Goal: Check status: Check status

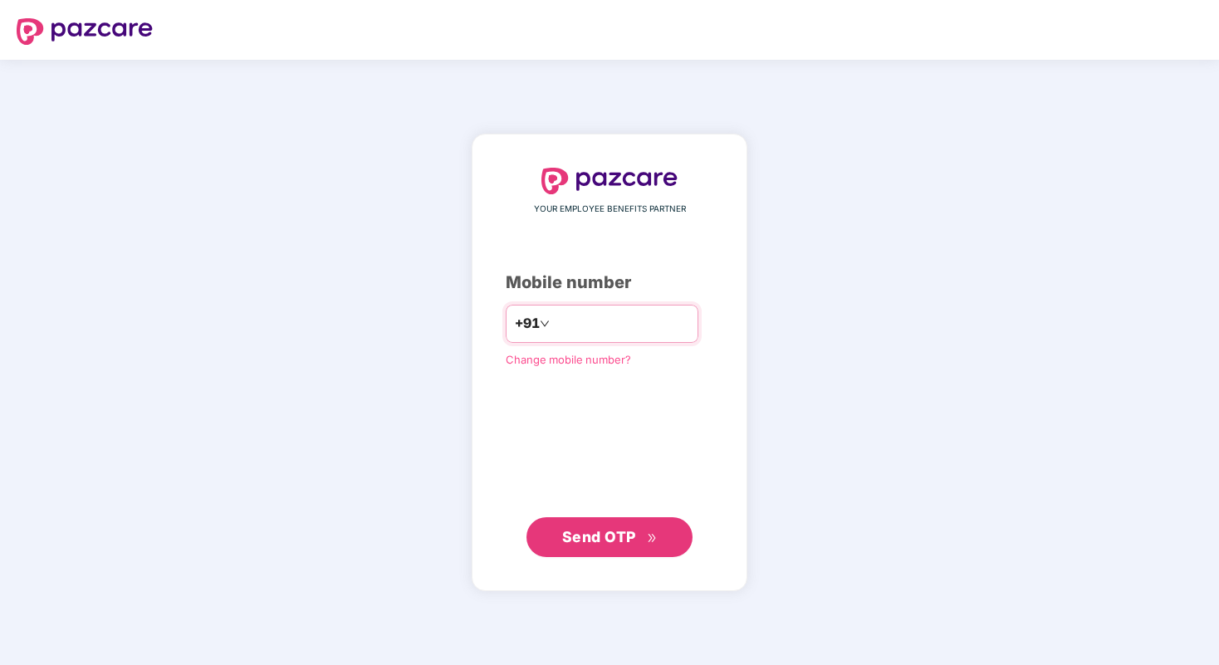
type input "**********"
click at [609, 521] on button "Send OTP" at bounding box center [609, 537] width 166 height 40
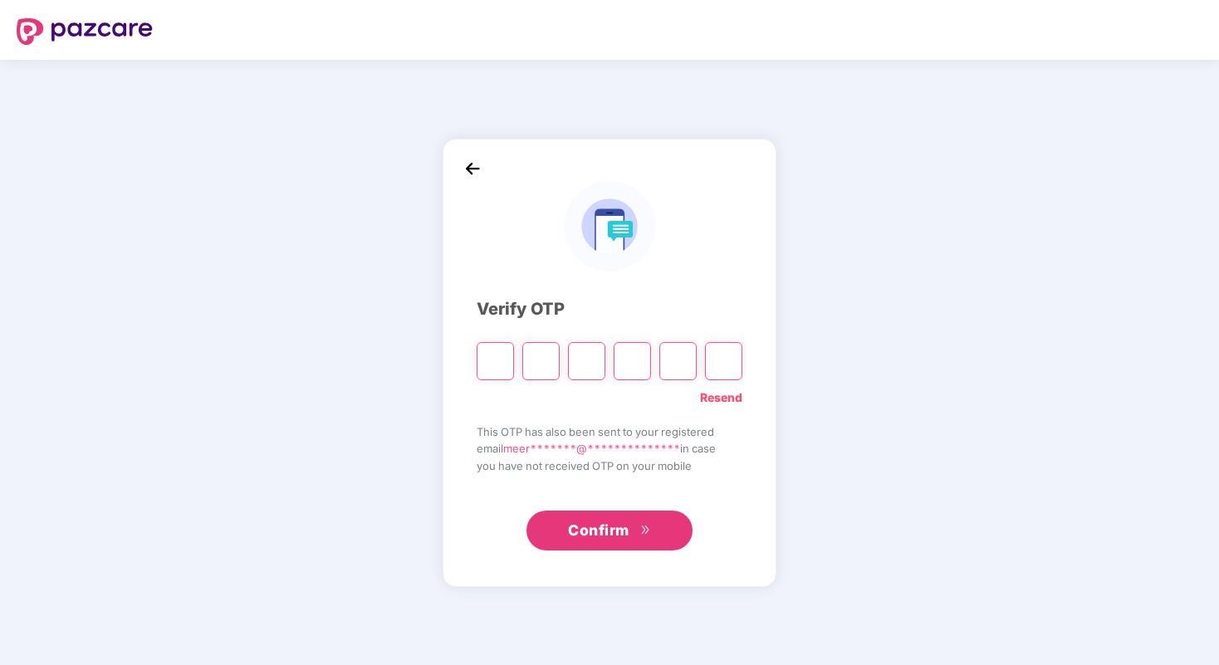
paste input "*"
type input "*"
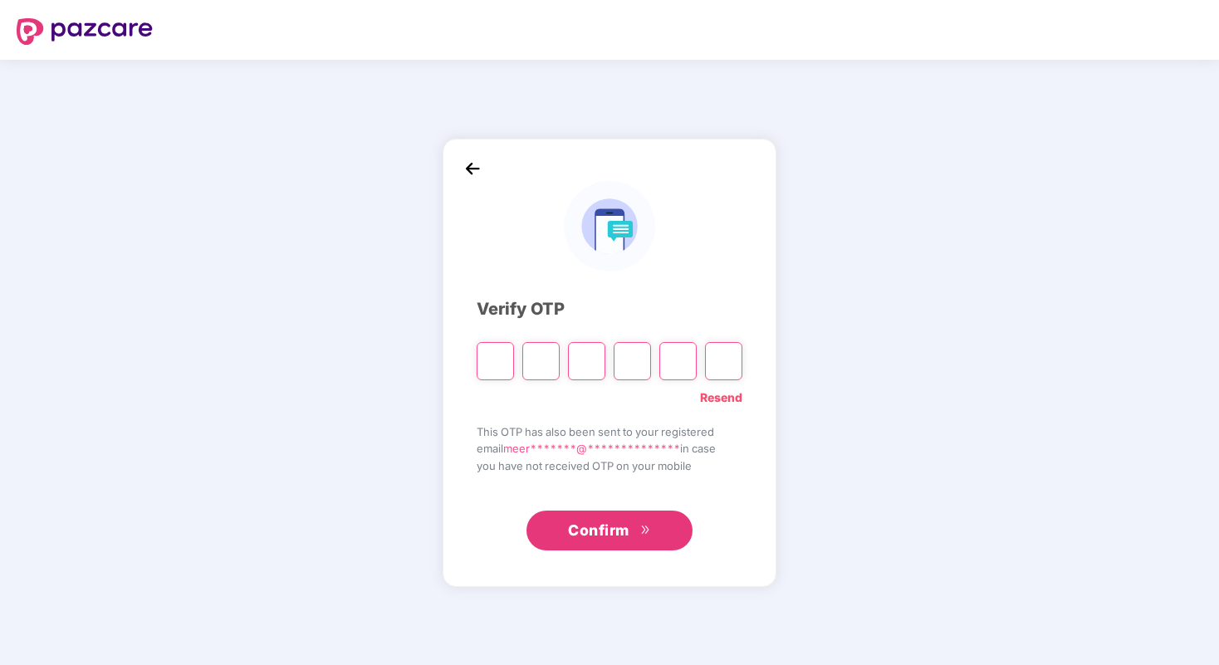
type input "*"
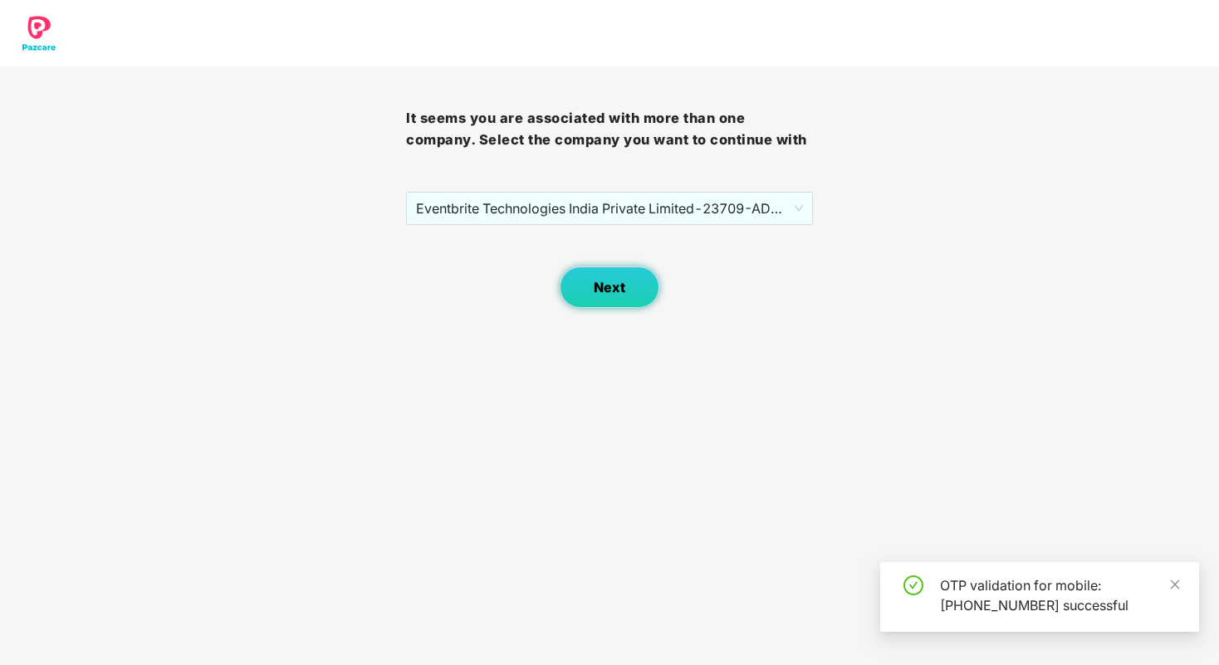
click at [606, 280] on span "Next" at bounding box center [610, 288] width 32 height 16
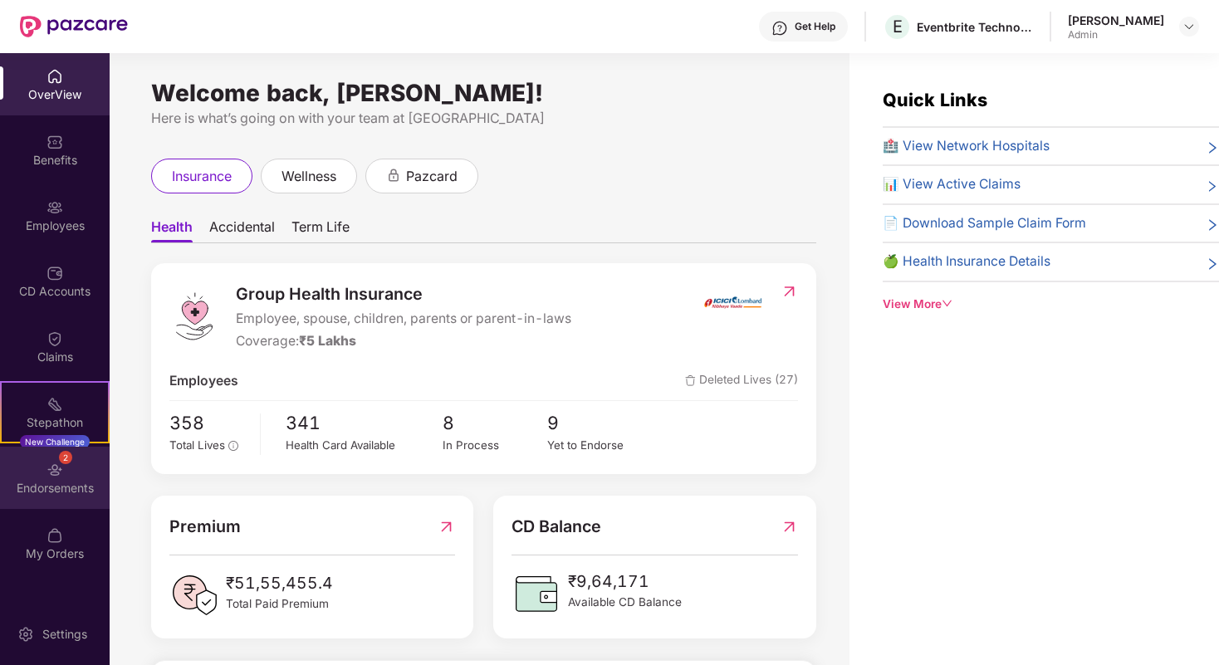
click at [47, 470] on img at bounding box center [54, 470] width 17 height 17
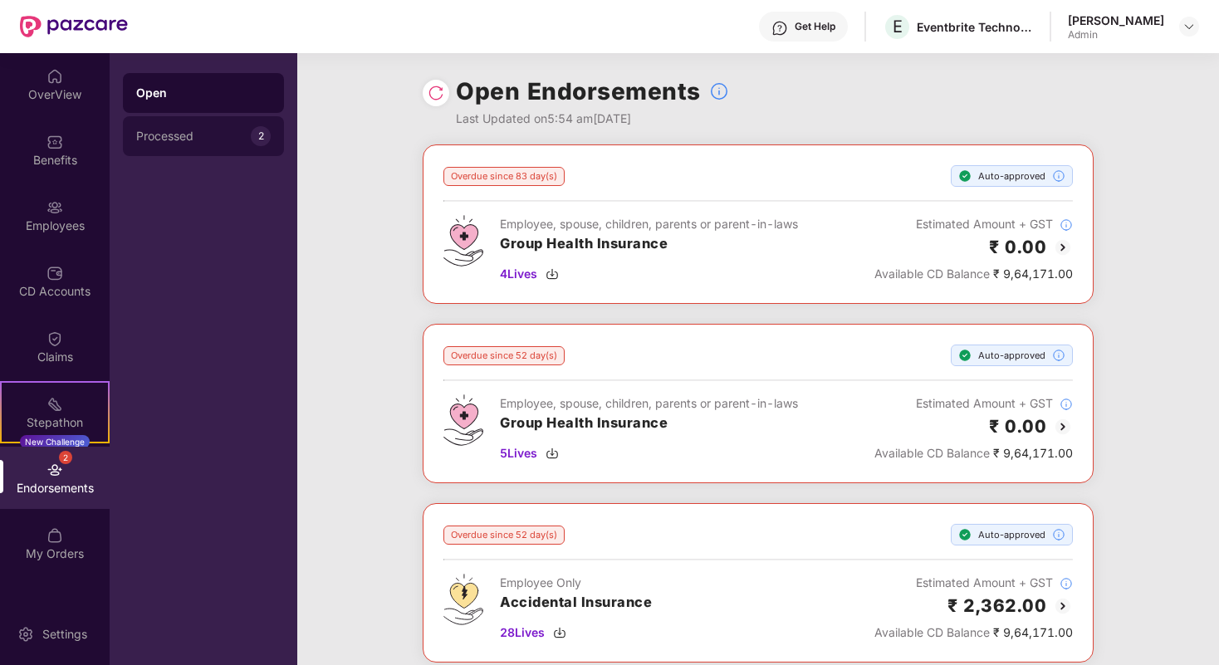
click at [188, 126] on div "Processed 2" at bounding box center [203, 136] width 161 height 40
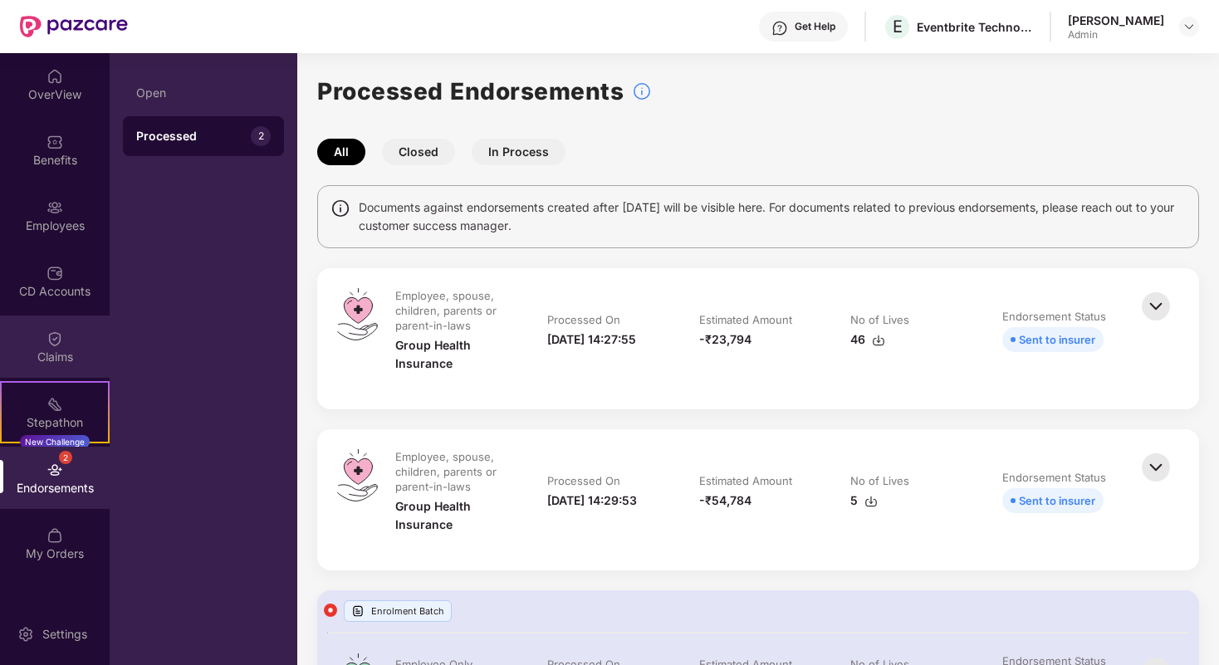
click at [56, 335] on img at bounding box center [54, 338] width 17 height 17
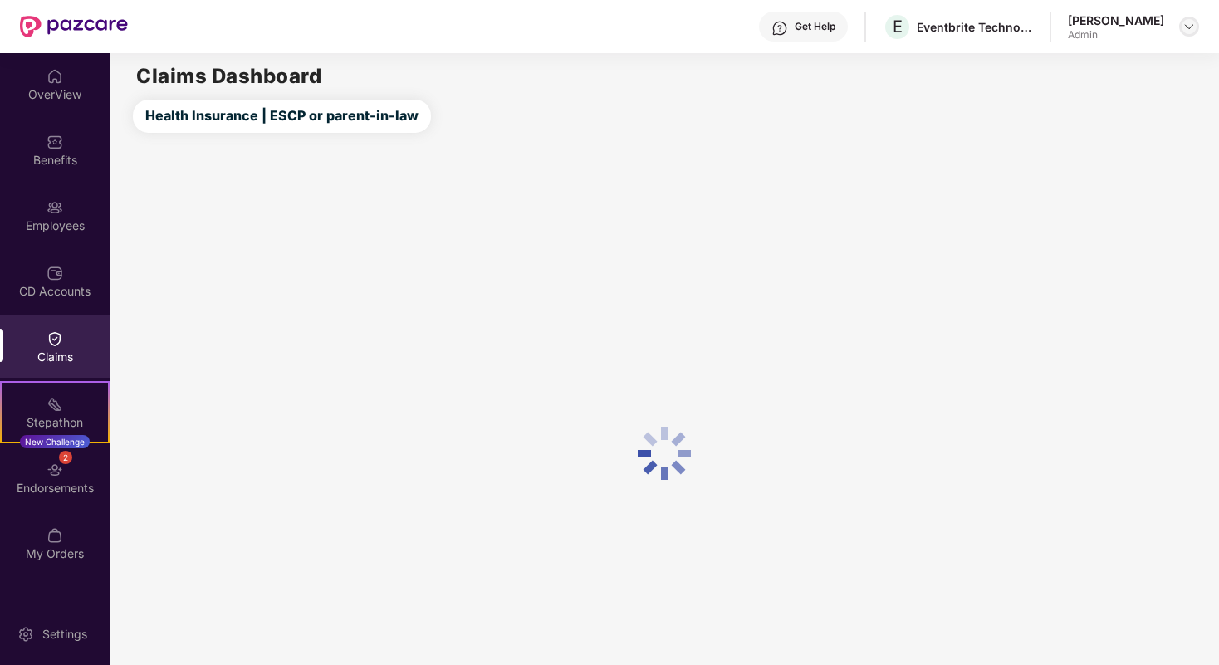
click at [1196, 22] on div at bounding box center [1189, 27] width 20 height 20
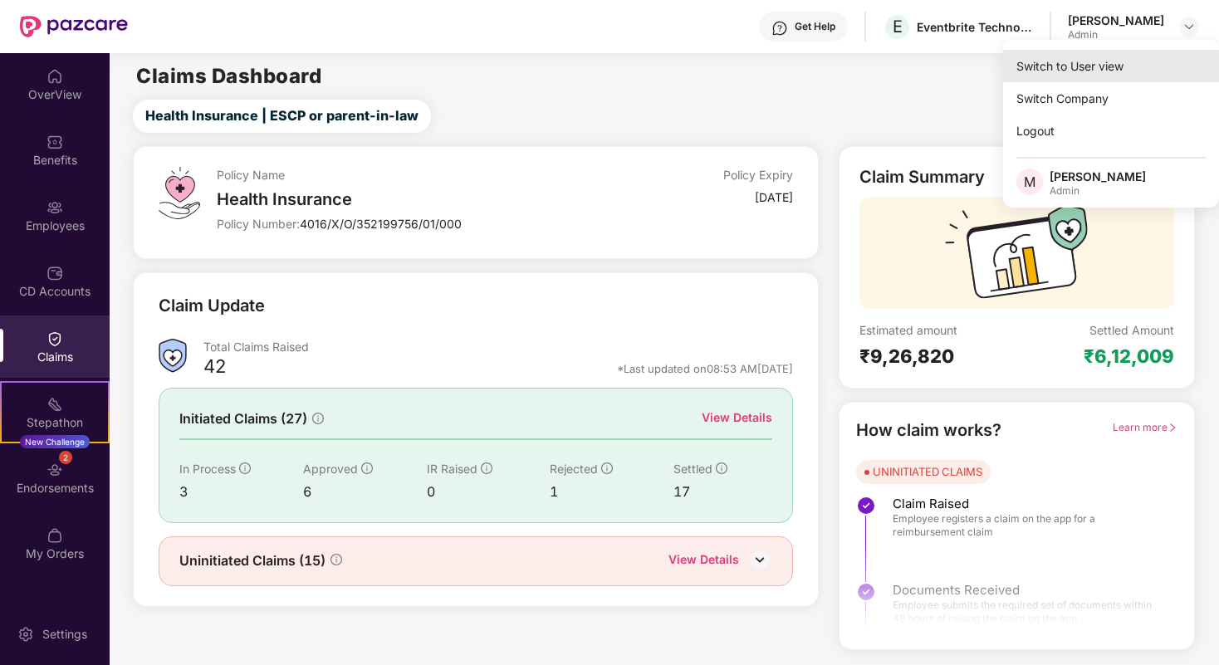
click at [1103, 76] on div "Switch to User view" at bounding box center [1111, 66] width 216 height 32
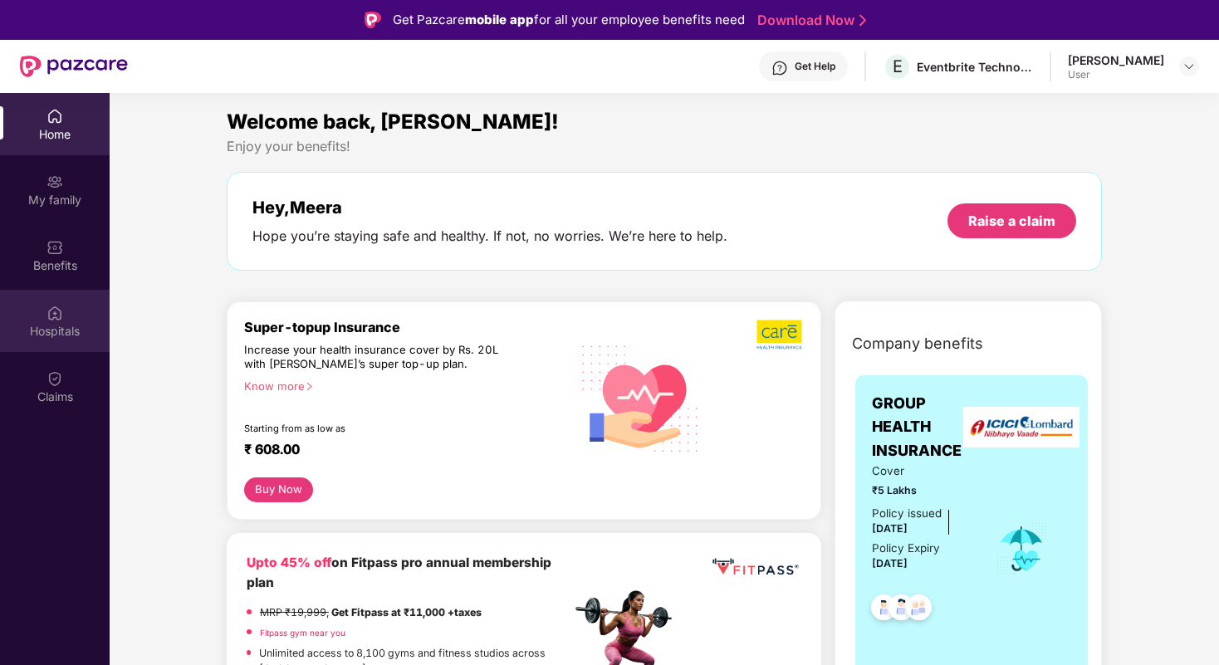
click at [53, 320] on img at bounding box center [54, 313] width 17 height 17
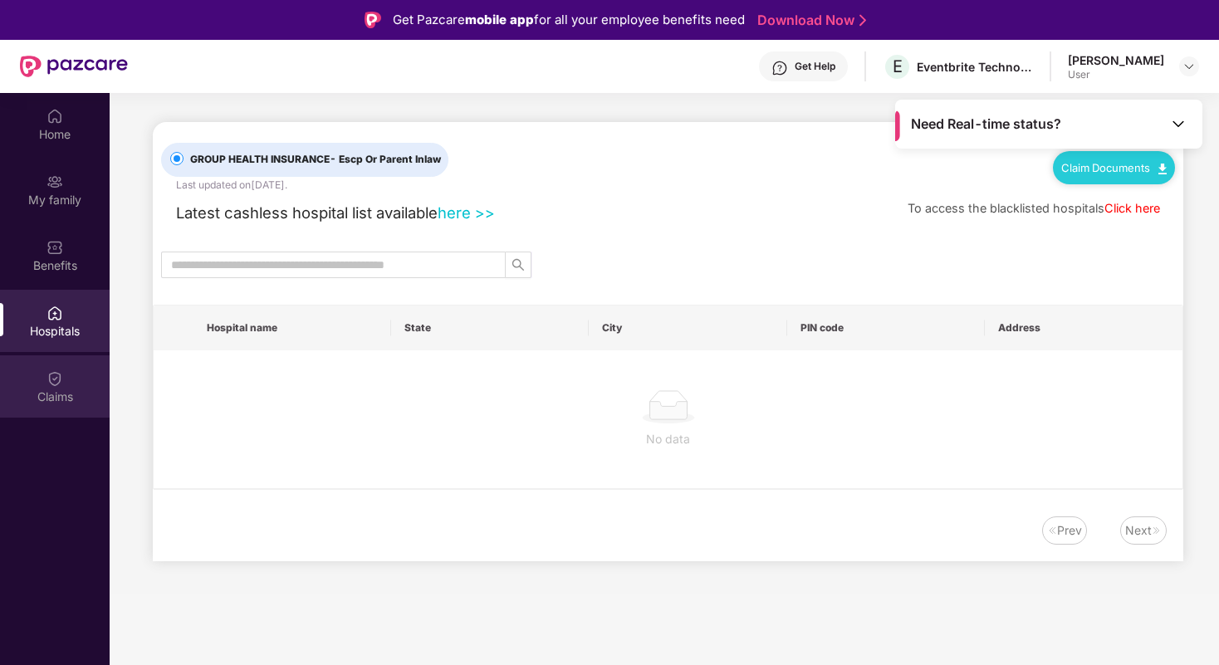
click at [58, 383] on img at bounding box center [54, 378] width 17 height 17
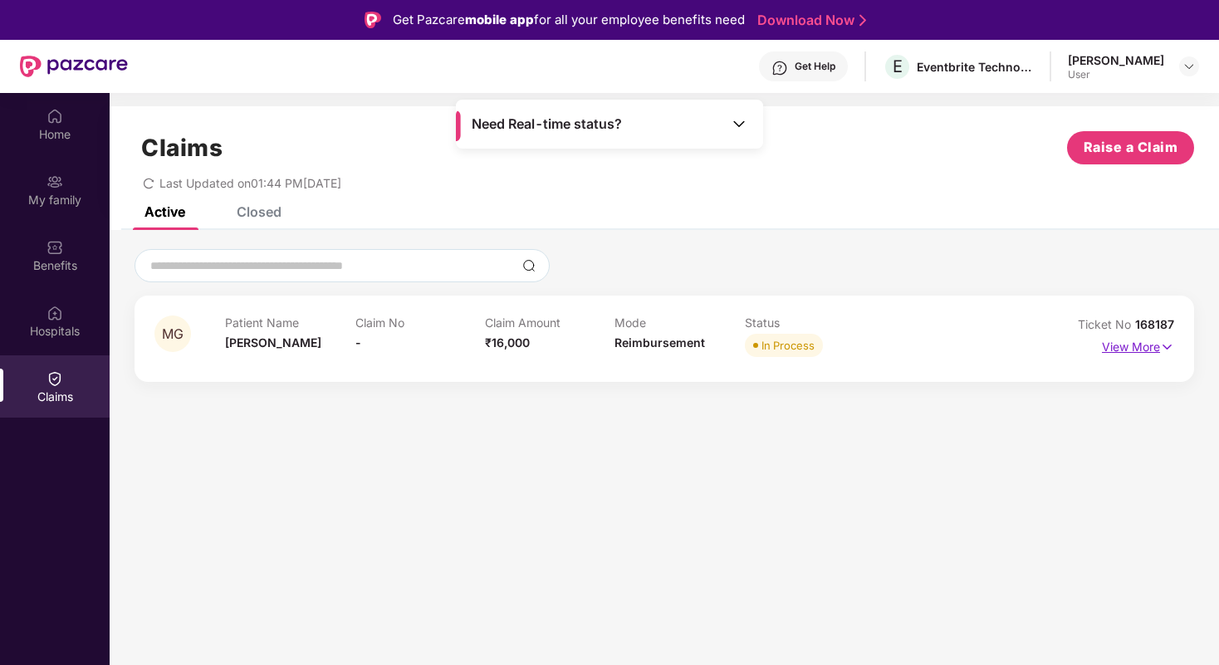
click at [1148, 341] on p "View More" at bounding box center [1138, 345] width 72 height 22
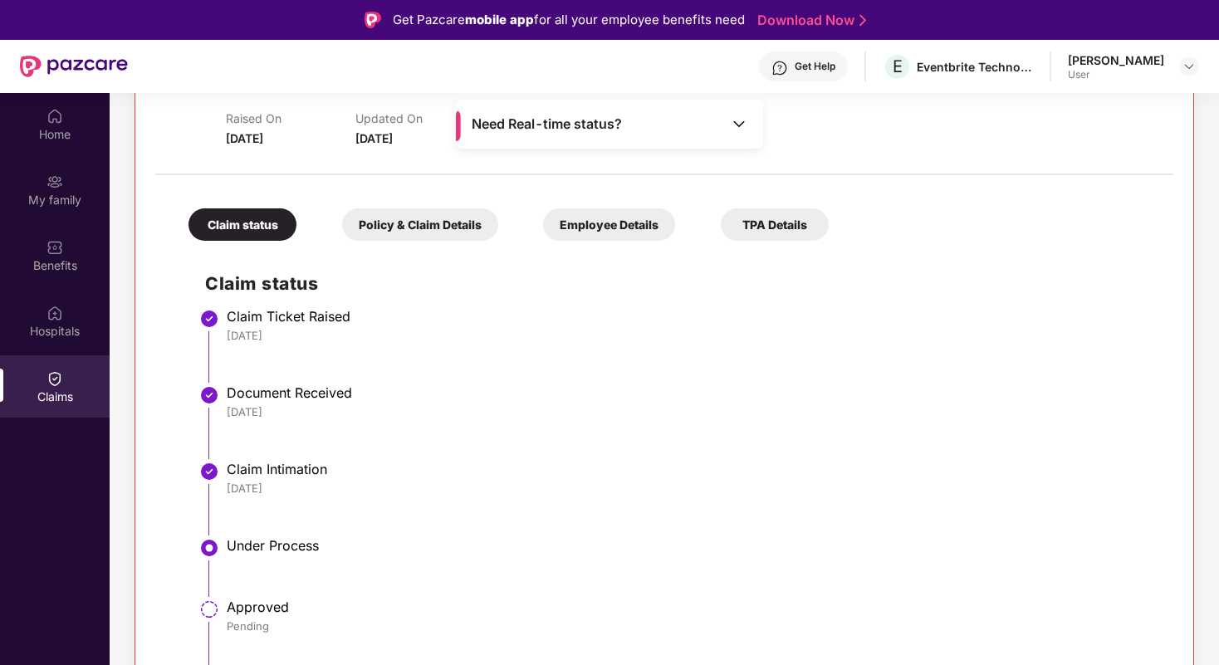
scroll to position [93, 0]
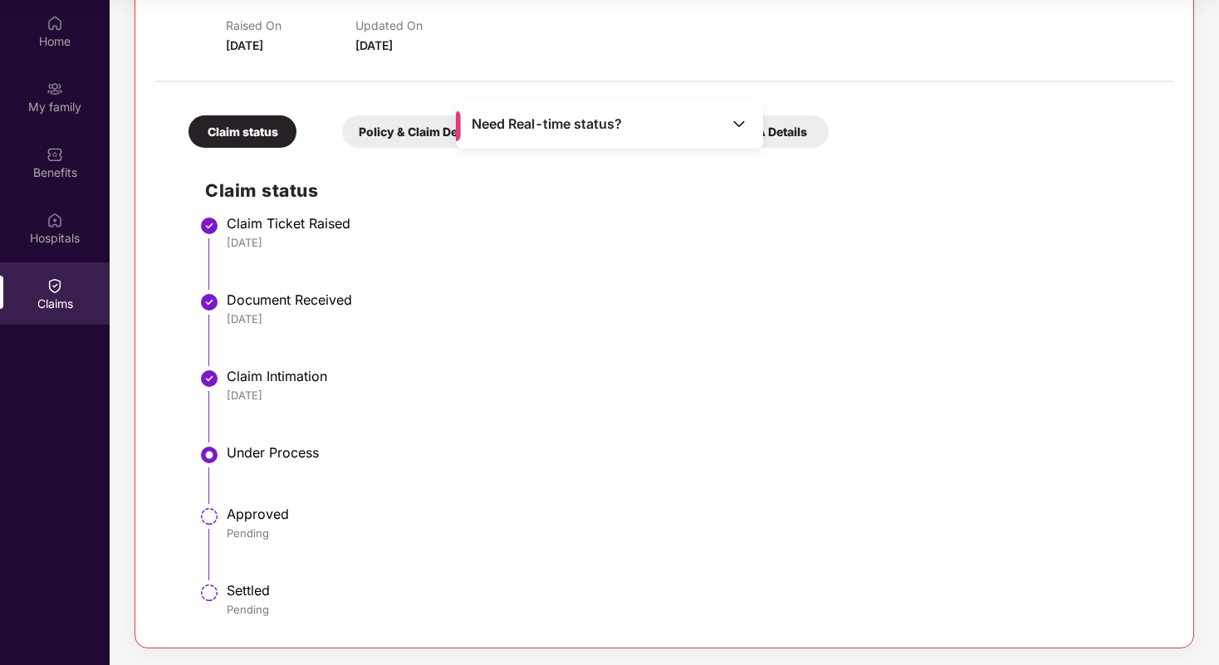
click at [627, 389] on div "[DATE]" at bounding box center [692, 395] width 930 height 15
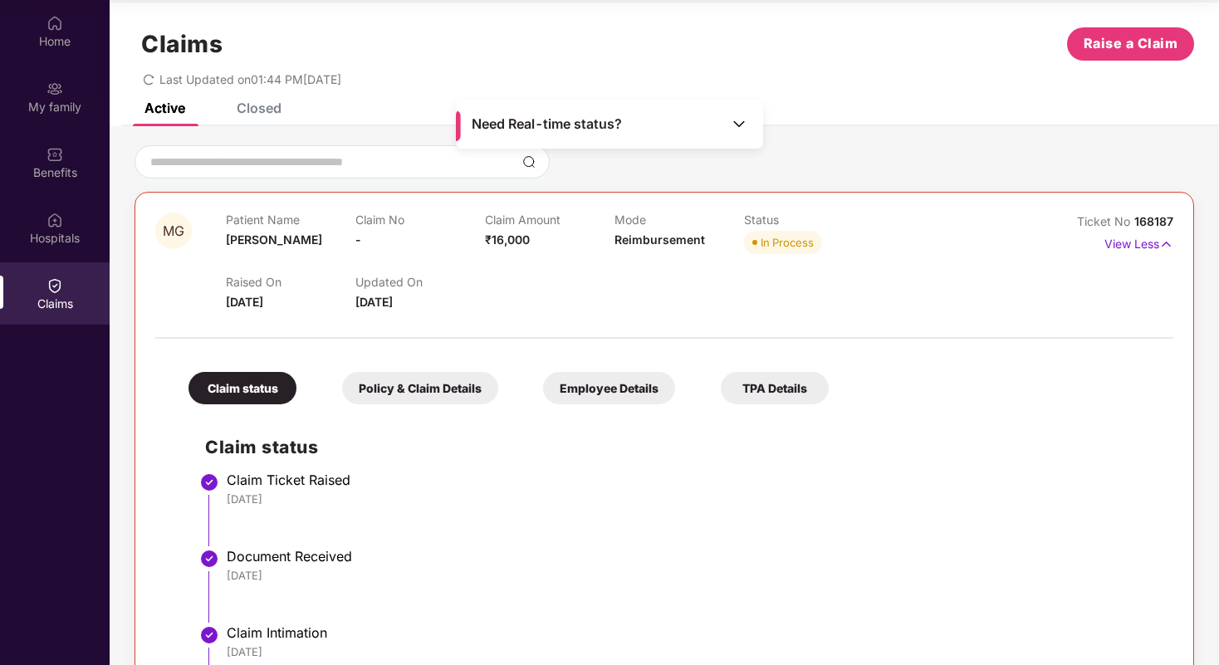
scroll to position [0, 0]
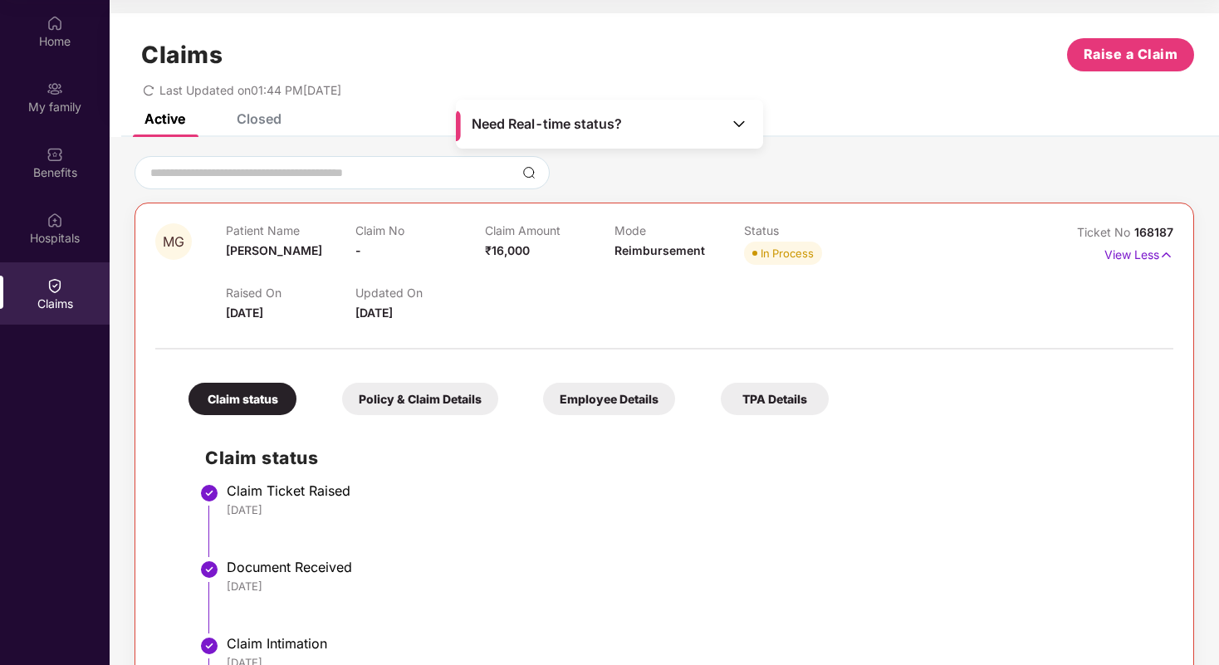
click at [921, 76] on div "Last Updated on 01:44 PM[DATE]" at bounding box center [664, 84] width 1059 height 26
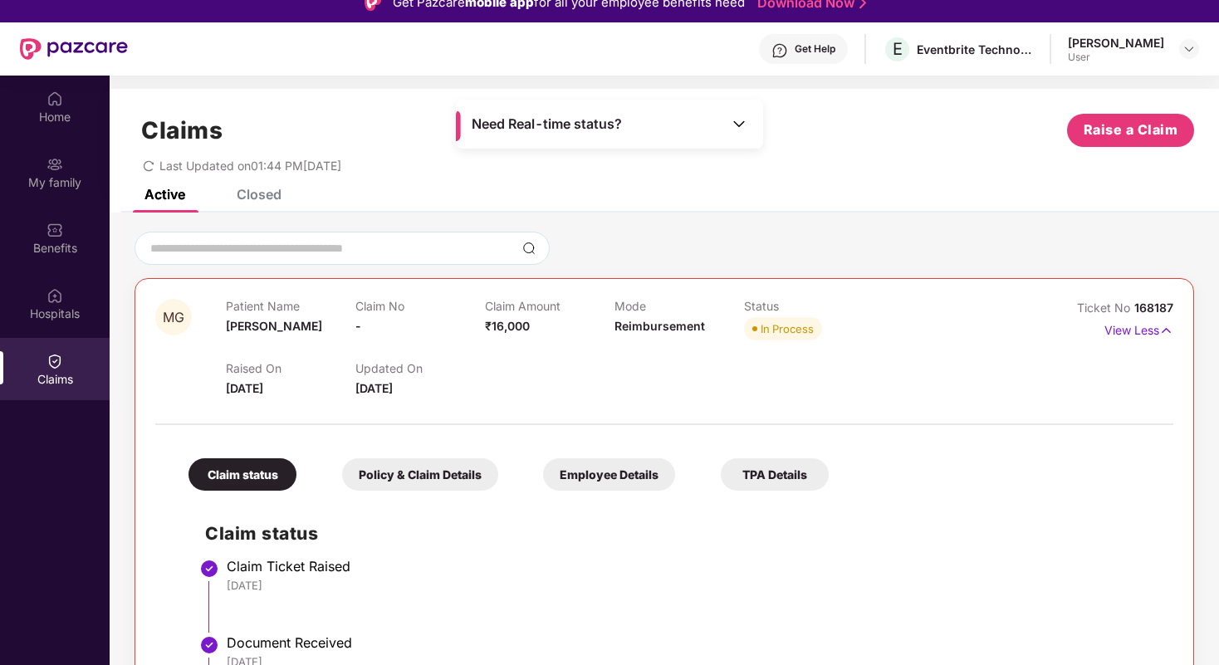
click at [741, 119] on img at bounding box center [739, 123] width 17 height 17
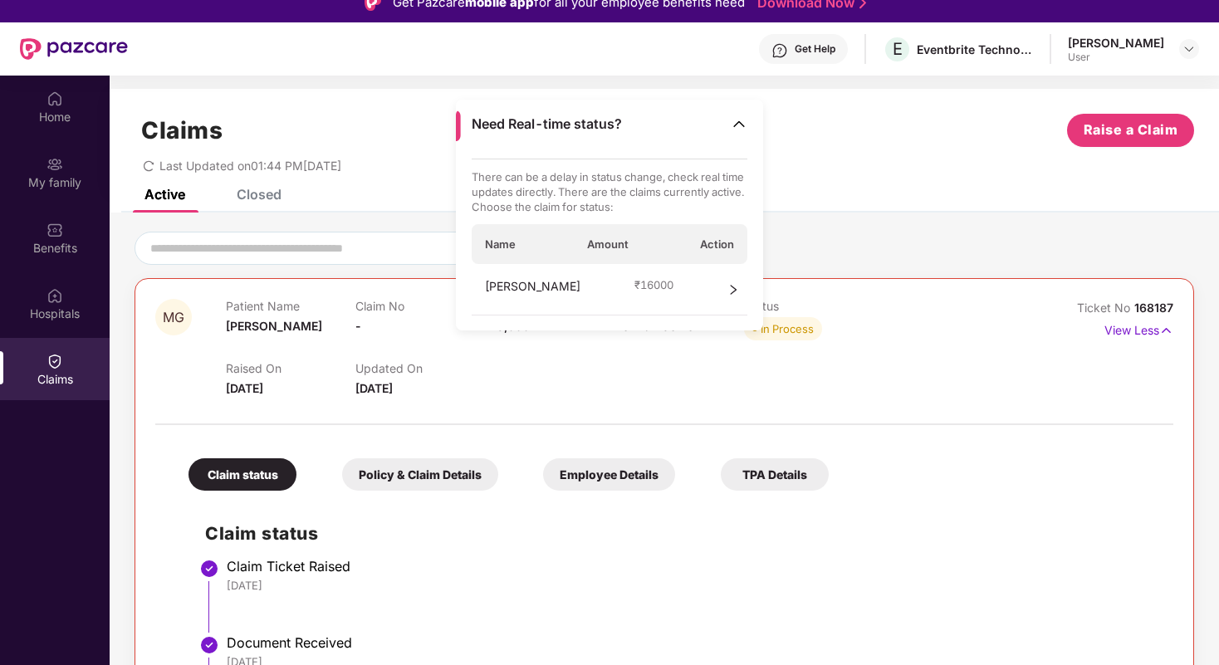
click at [898, 161] on div "Last Updated on 01:44 PM[DATE]" at bounding box center [664, 160] width 1059 height 26
click at [546, 48] on div "Get Help E Eventbrite Technologies India Private Limited [PERSON_NAME] User" at bounding box center [663, 48] width 1071 height 53
click at [511, 50] on div "Get Help E Eventbrite Technologies India Private Limited [PERSON_NAME] User" at bounding box center [663, 48] width 1071 height 53
click at [66, 352] on div "Claims" at bounding box center [55, 369] width 110 height 62
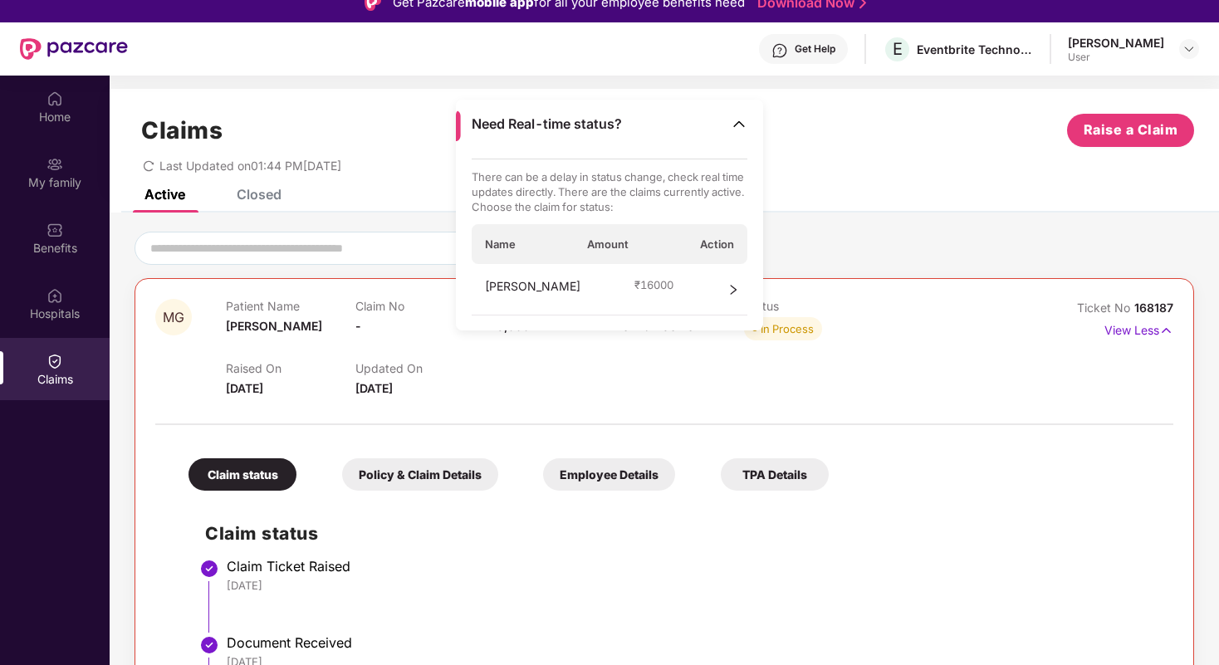
click at [40, 615] on div "Home My family Benefits Hospitals Claims" at bounding box center [55, 408] width 110 height 665
click at [13, 187] on div "My family" at bounding box center [55, 182] width 110 height 17
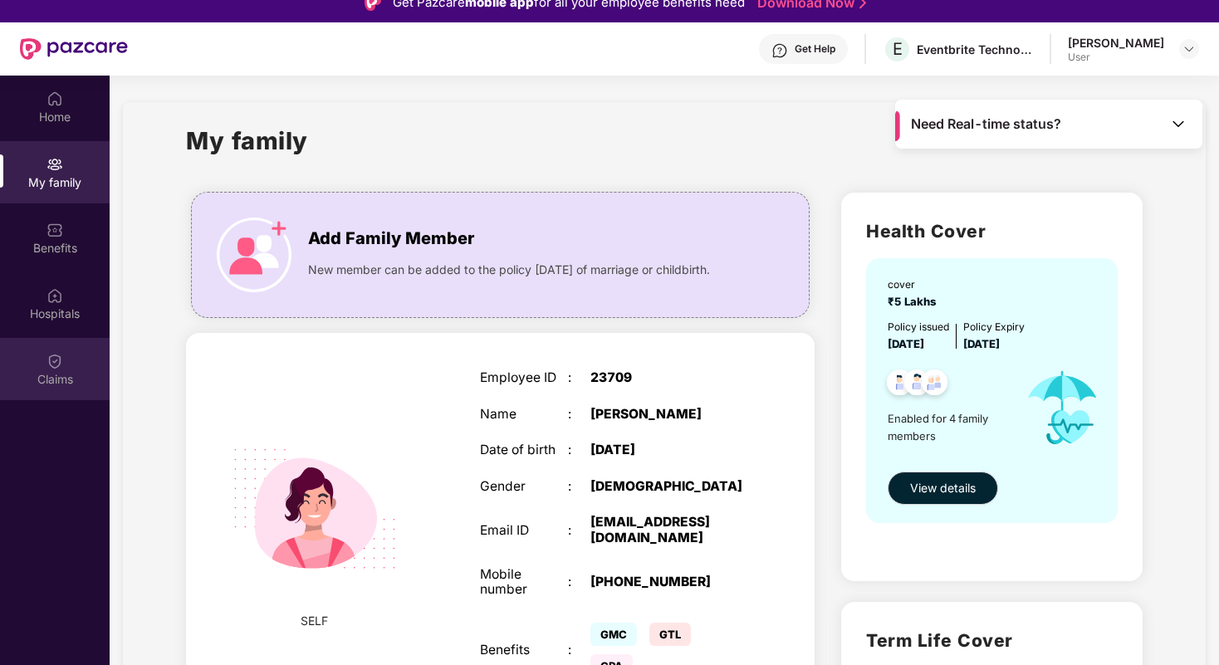
click at [37, 352] on div "Claims" at bounding box center [55, 369] width 110 height 62
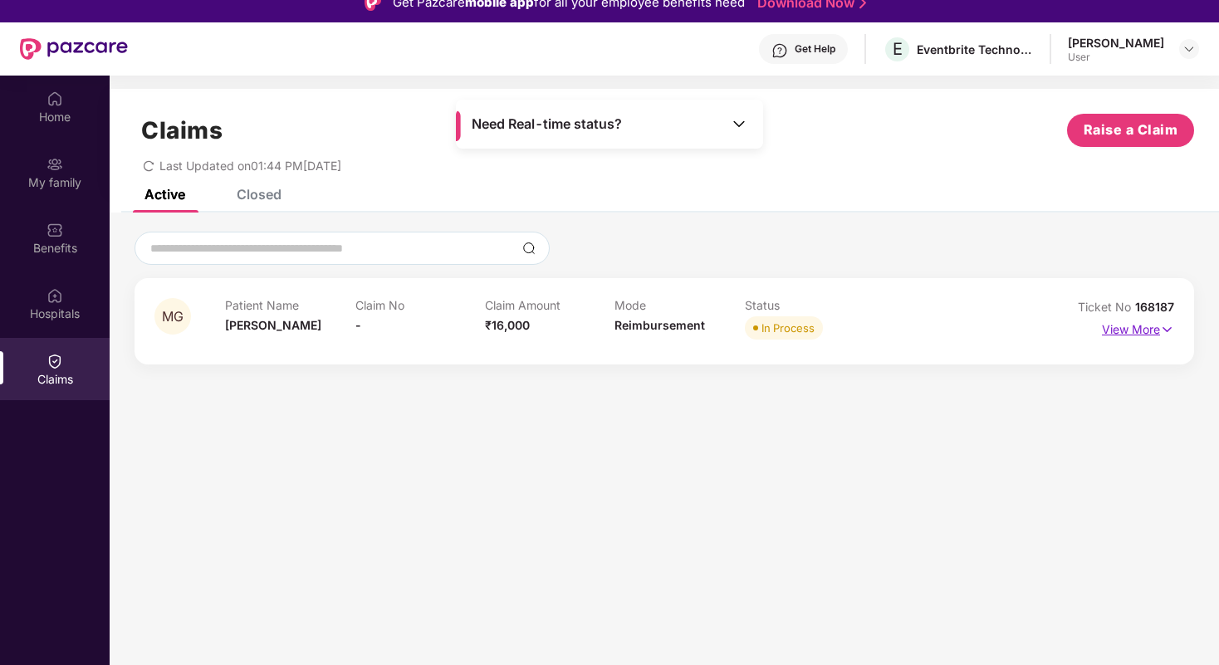
click at [1173, 335] on img at bounding box center [1167, 329] width 14 height 18
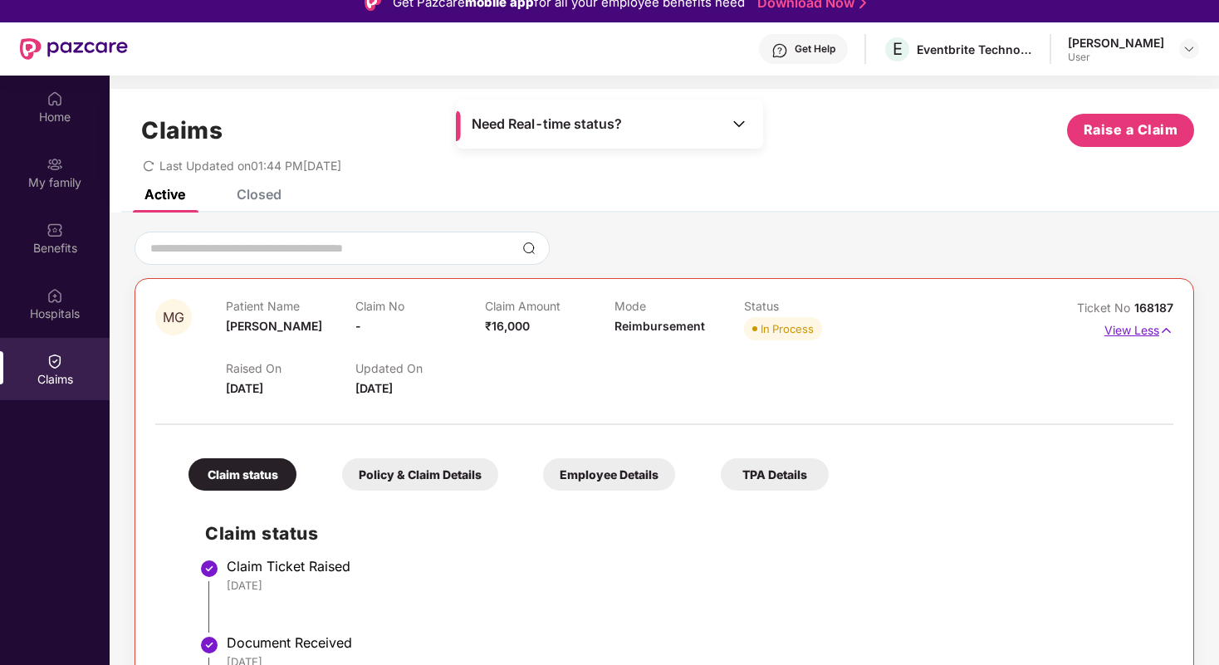
scroll to position [0, 0]
